Goal: Transaction & Acquisition: Purchase product/service

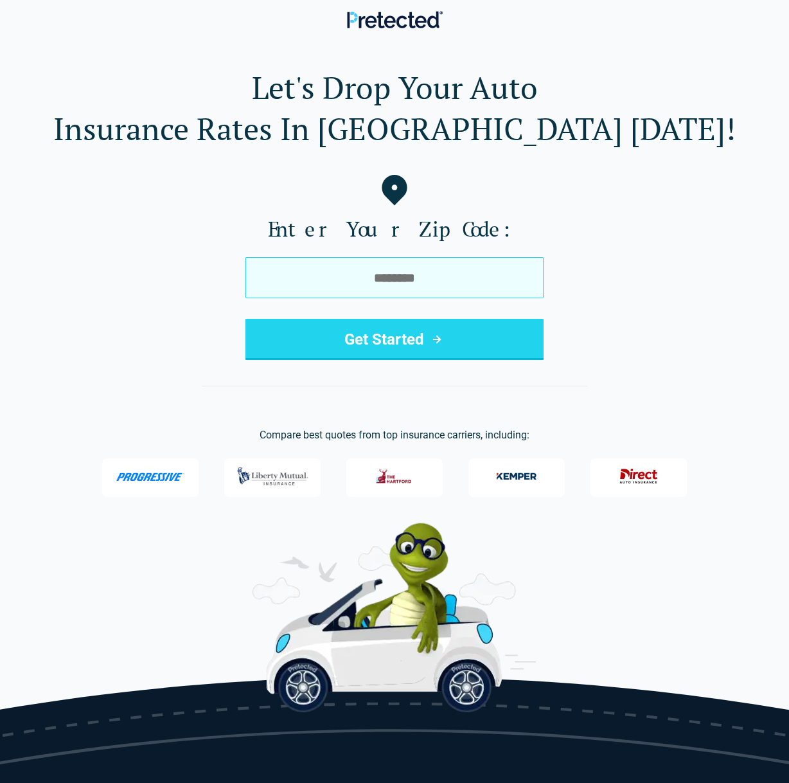
click at [394, 277] on input "tel" at bounding box center [395, 277] width 298 height 41
type input "*****"
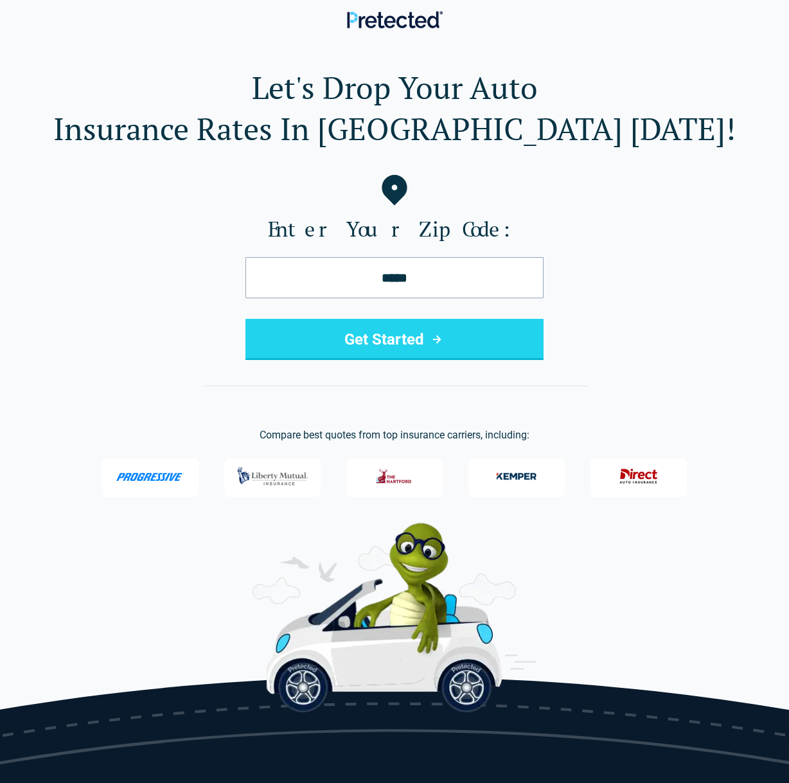
click at [403, 343] on button "Get Started" at bounding box center [395, 339] width 298 height 41
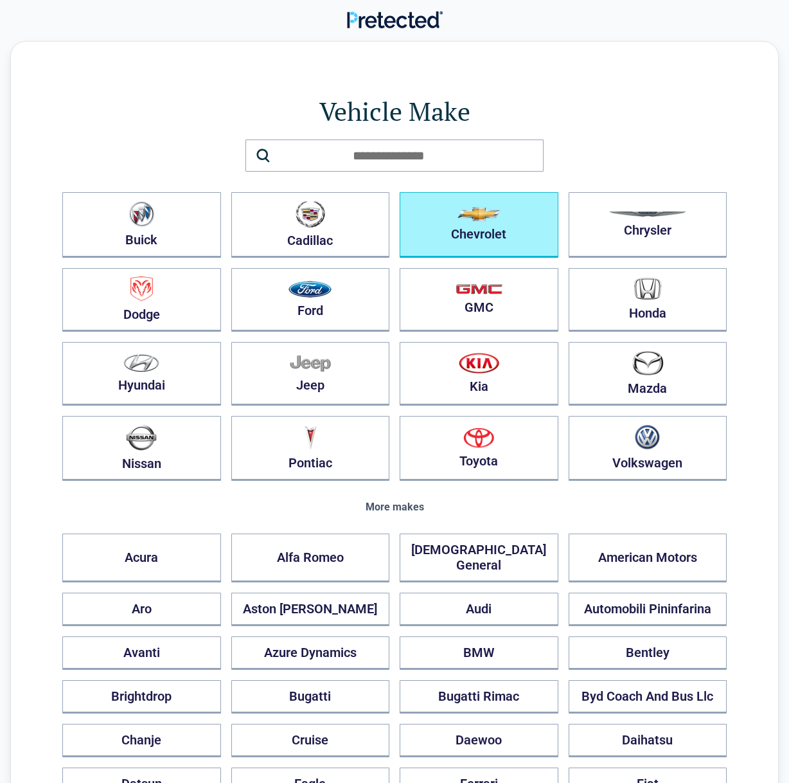
click at [548, 234] on button "Chevrolet" at bounding box center [479, 225] width 159 height 66
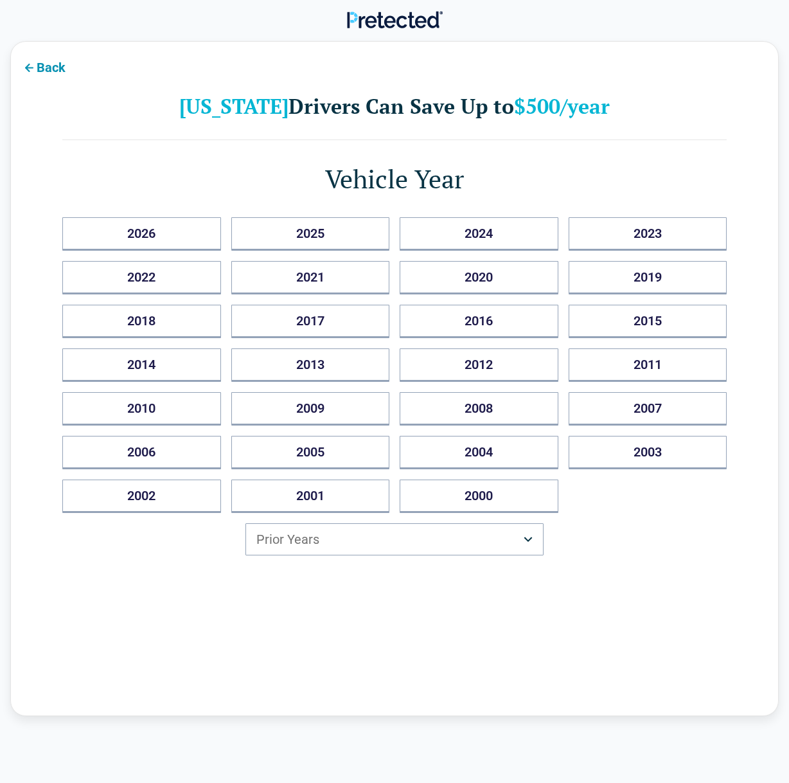
click at [338, 540] on html "Back Texas Drivers Can Save Up to $500/year Vehicle Year 2026 2025 2024 2023 20…" at bounding box center [394, 693] width 789 height 1386
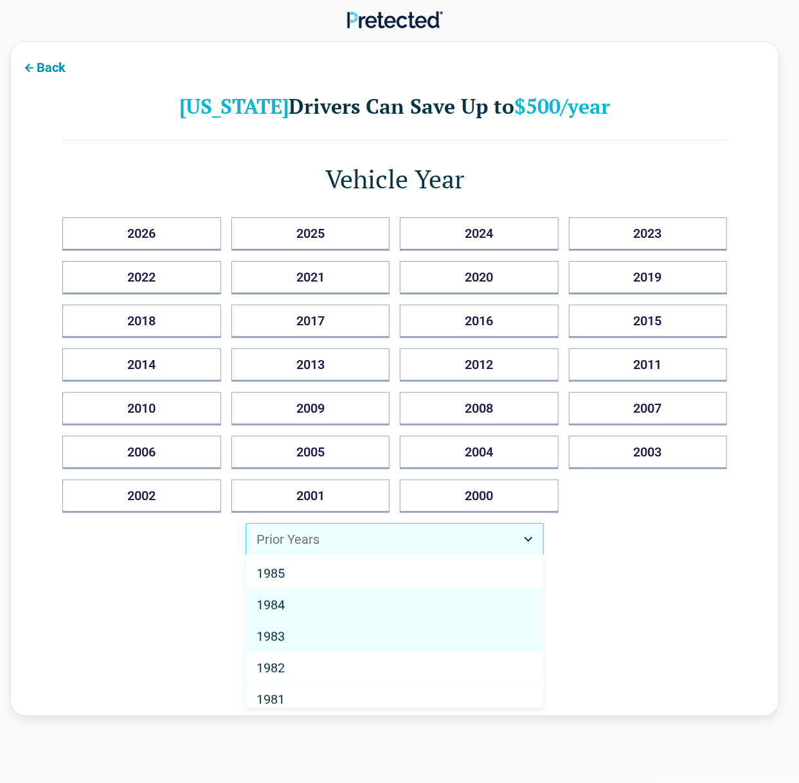
scroll to position [440, 0]
